Goal: Navigation & Orientation: Understand site structure

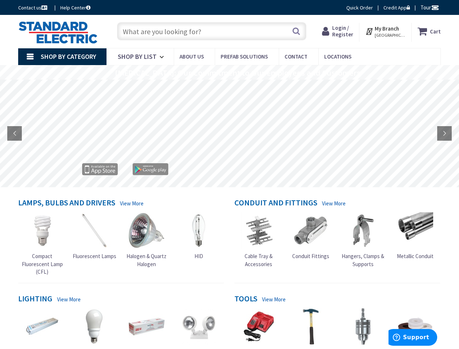
click at [229, 174] on rs-layer at bounding box center [229, 134] width 459 height 108
click at [428, 7] on span "Tour" at bounding box center [429, 7] width 19 height 7
click at [434, 7] on div at bounding box center [229, 174] width 459 height 349
click at [385, 31] on strong "My Branch" at bounding box center [386, 28] width 24 height 7
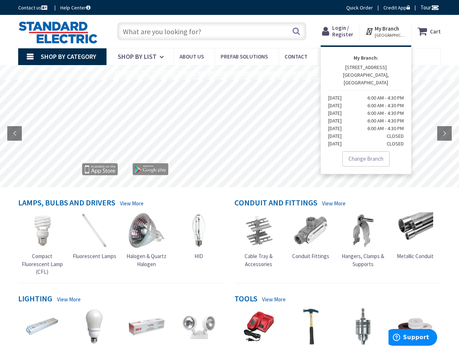
click at [62, 57] on span "Shop By Category" at bounding box center [69, 56] width 56 height 8
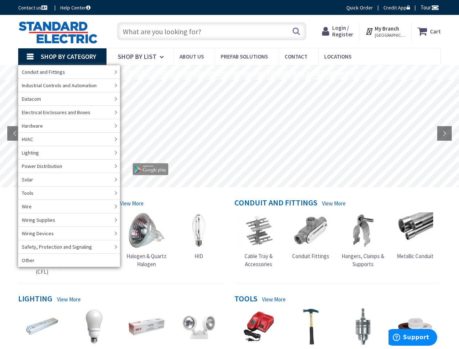
click at [229, 72] on rs-layer "[MEDICAL_DATA]: Our Commitment to Our Employees and Customers" at bounding box center [237, 73] width 245 height 8
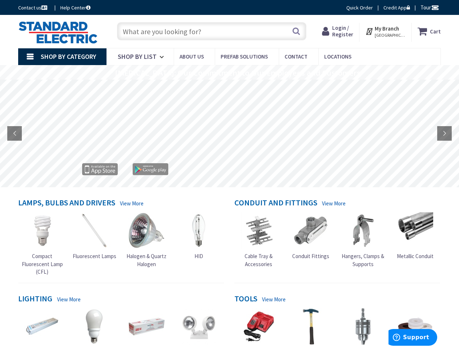
click at [229, 73] on rs-layer "[MEDICAL_DATA]: Our Commitment to Our Employees and Customers" at bounding box center [237, 73] width 245 height 8
click at [229, 133] on rs-layer at bounding box center [229, 134] width 459 height 108
